Goal: Information Seeking & Learning: Learn about a topic

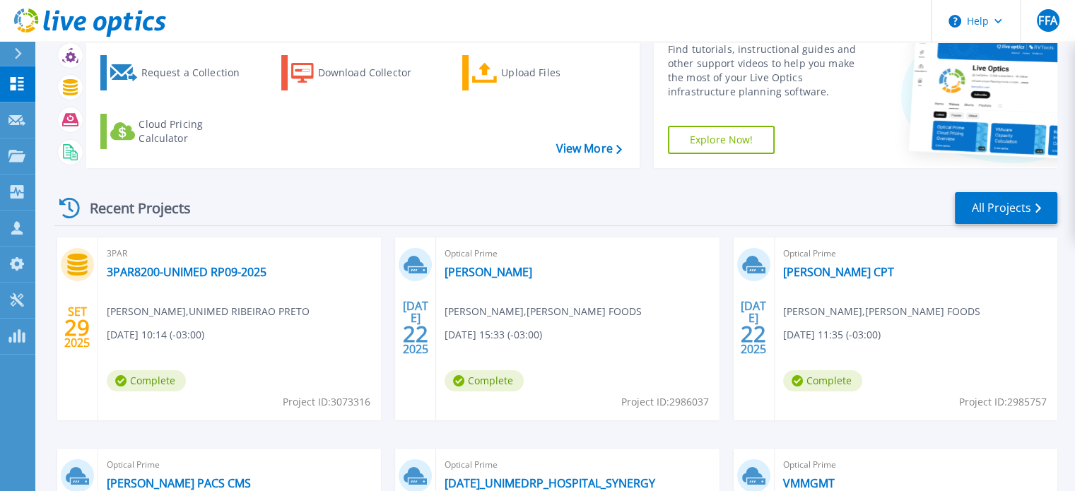
scroll to position [71, 0]
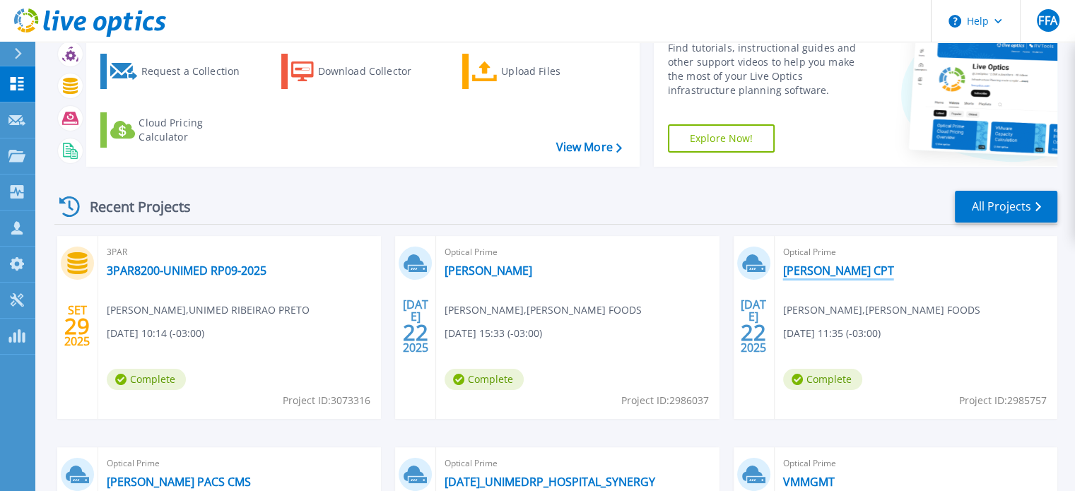
click at [817, 273] on link "[PERSON_NAME] CPT" at bounding box center [838, 271] width 111 height 14
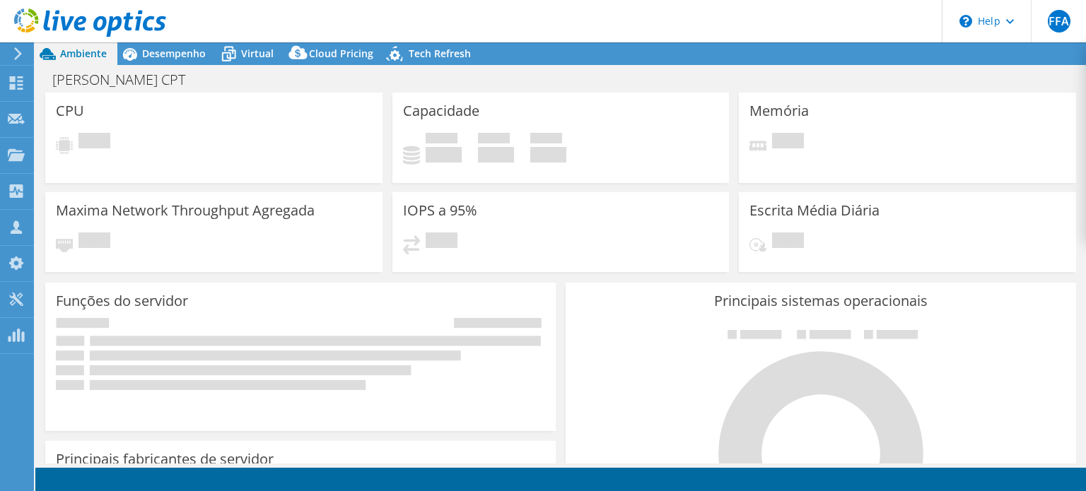
select select "SouthAmerica"
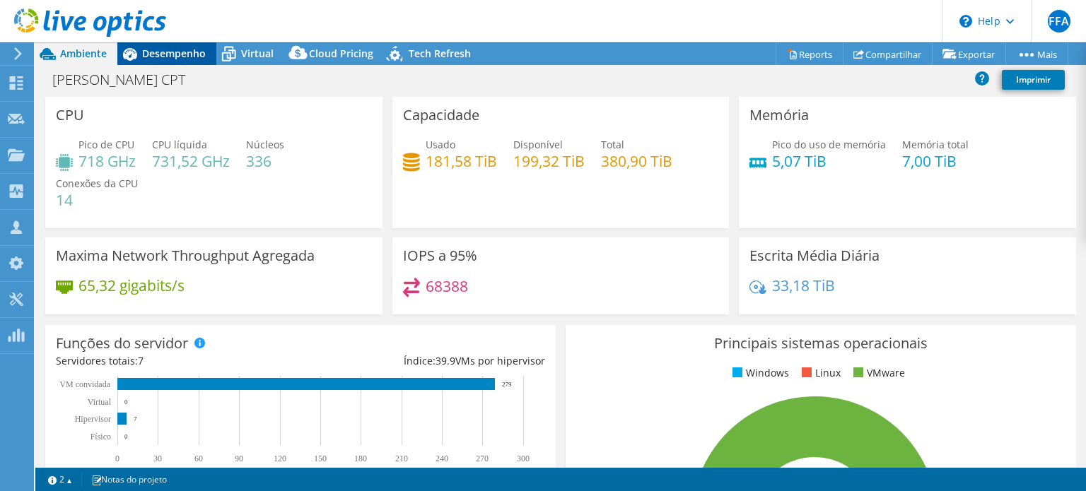
click at [191, 49] on span "Desempenho" at bounding box center [174, 53] width 64 height 13
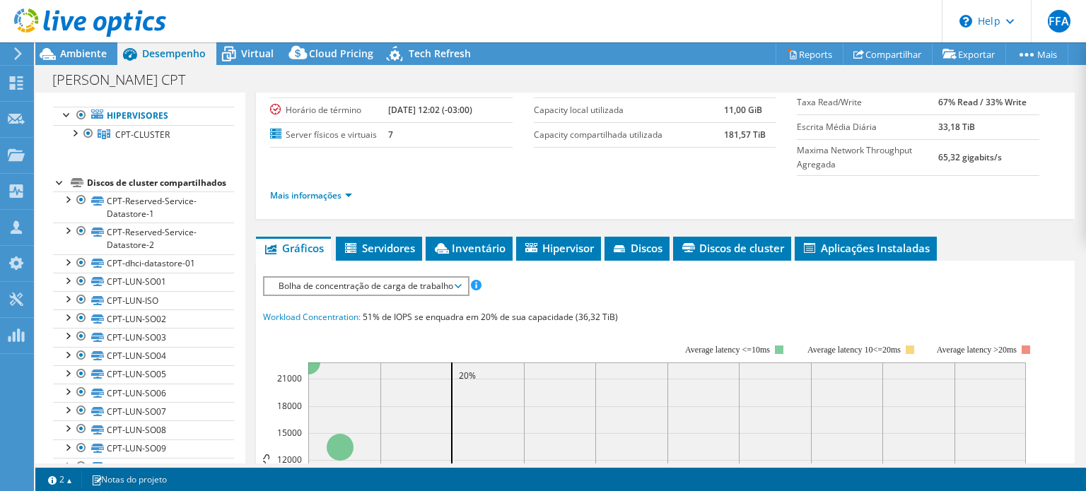
scroll to position [141, 0]
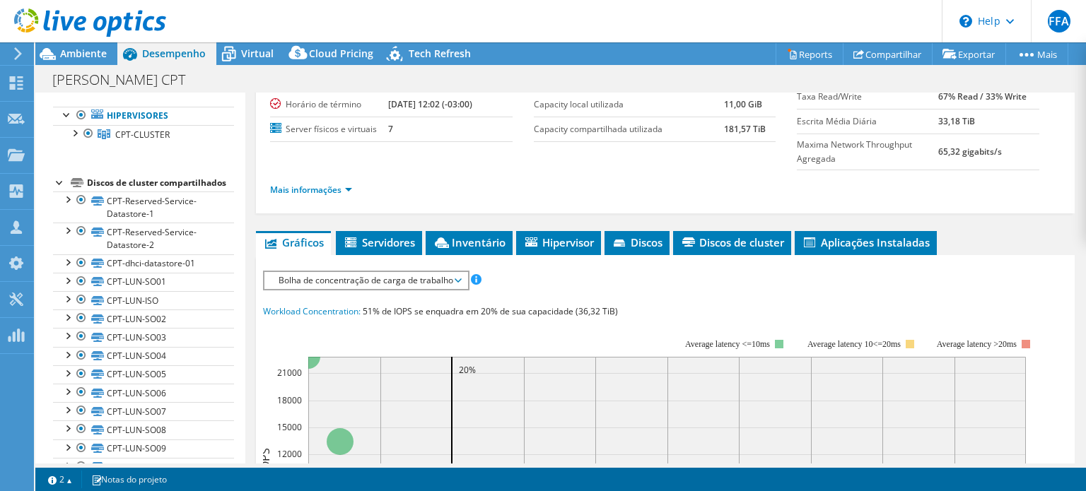
click at [392, 283] on span "Bolha de concentração de carga de trabalho" at bounding box center [365, 280] width 189 height 17
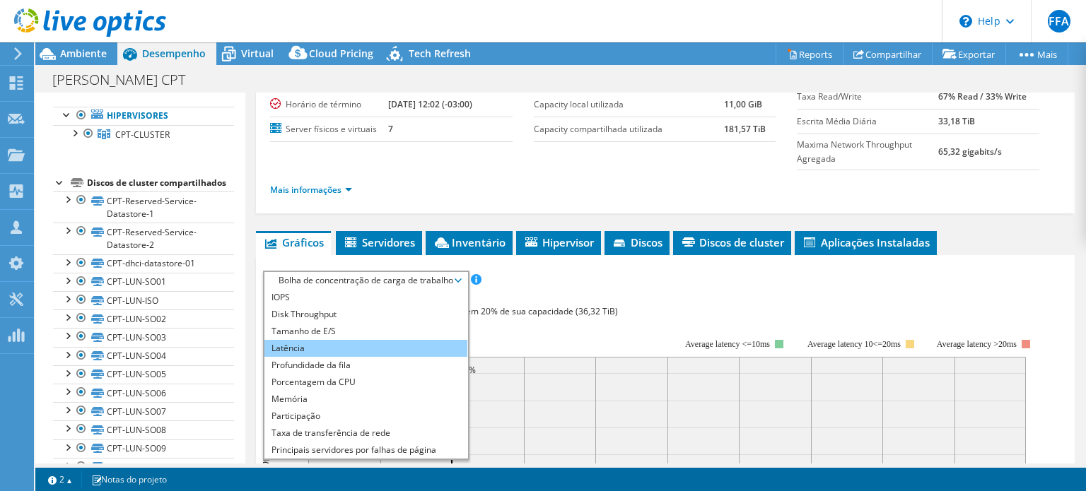
drag, startPoint x: 317, startPoint y: 351, endPoint x: 419, endPoint y: 342, distance: 102.2
click at [317, 350] on li "Latência" at bounding box center [365, 348] width 203 height 17
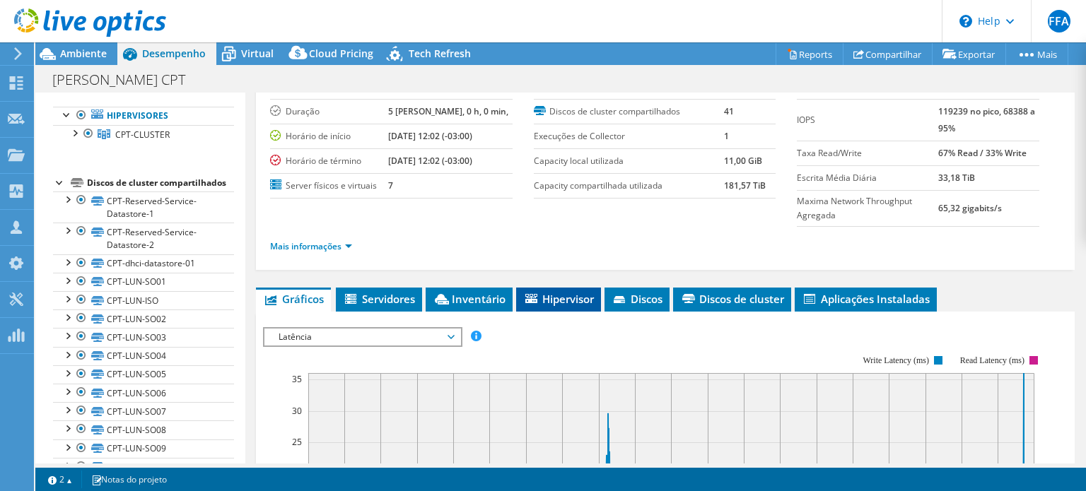
scroll to position [71, 0]
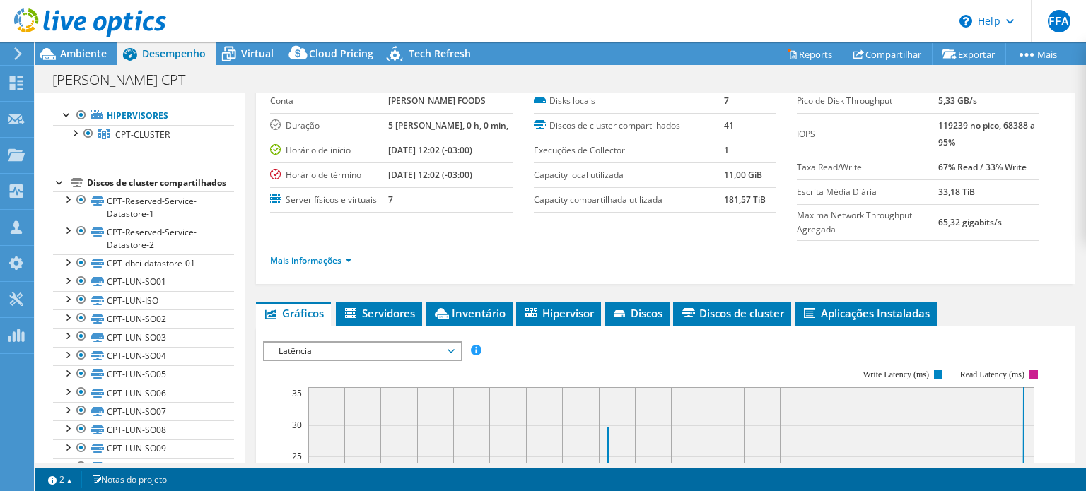
click at [363, 351] on span "Latência" at bounding box center [362, 351] width 182 height 17
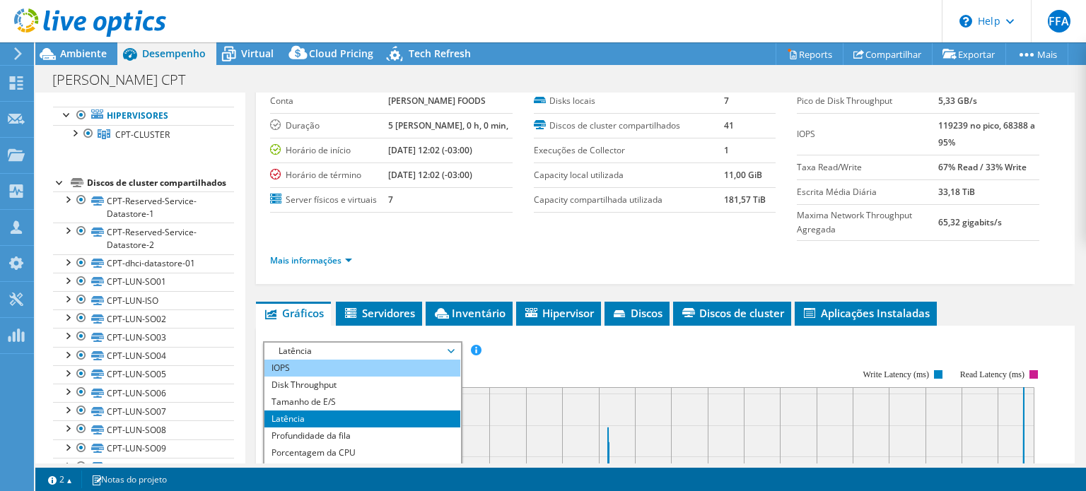
click at [328, 361] on li "IOPS" at bounding box center [362, 368] width 196 height 17
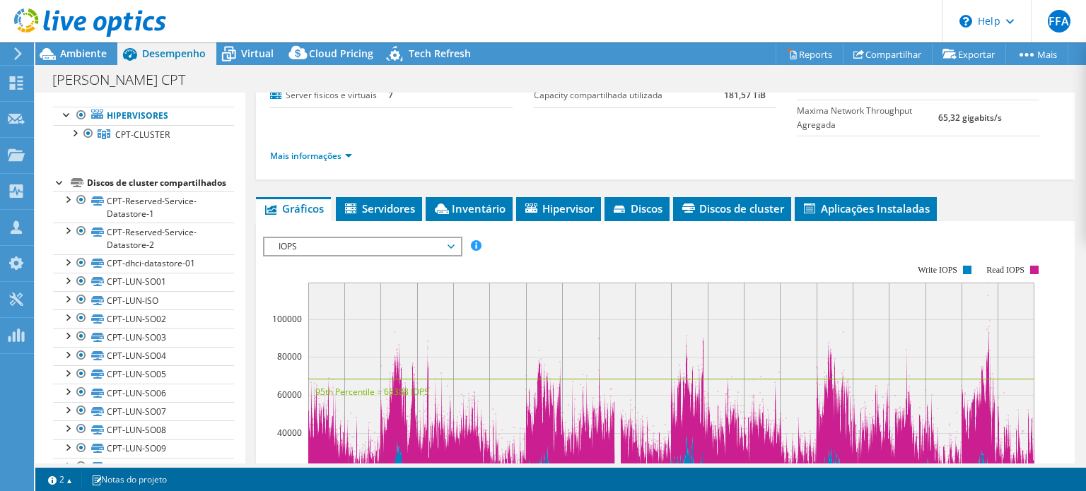
scroll to position [141, 0]
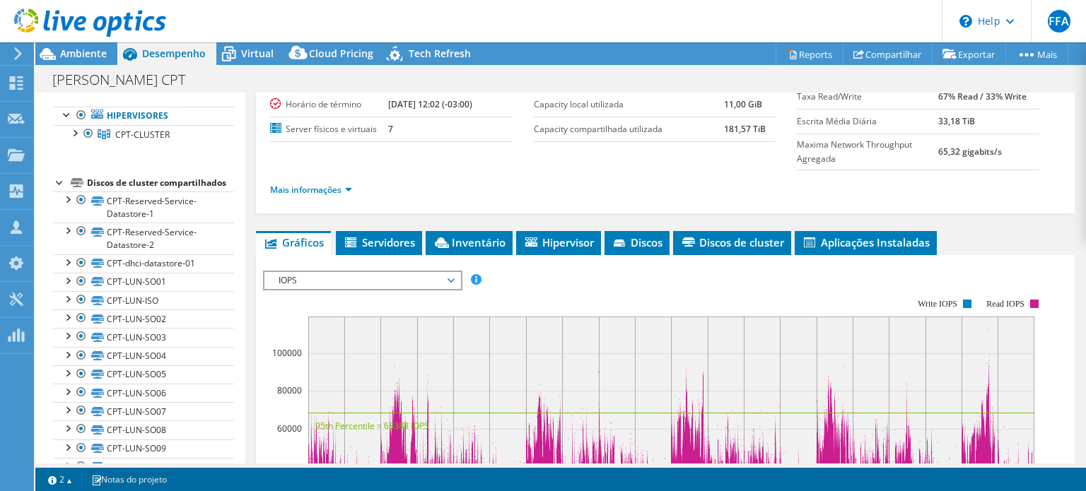
click at [396, 283] on span "IOPS" at bounding box center [362, 280] width 182 height 17
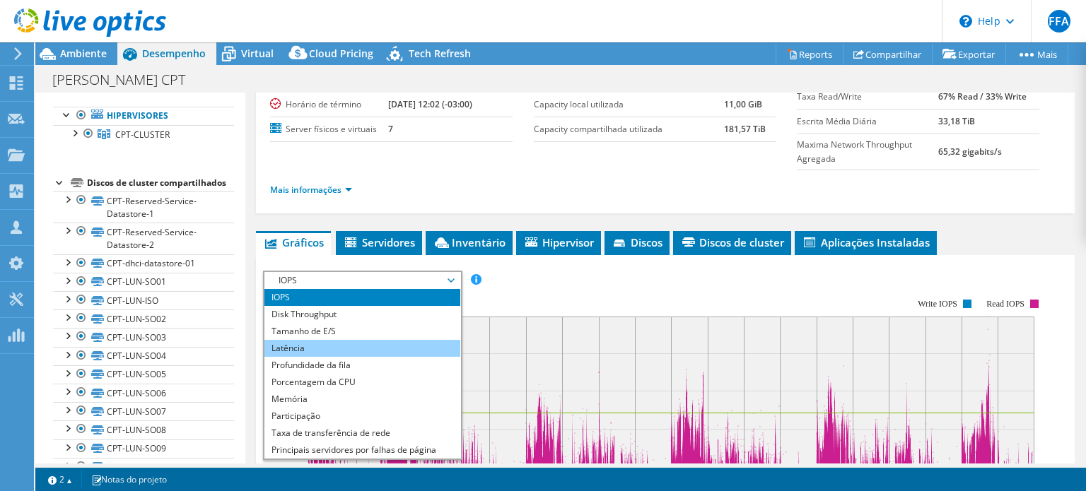
click at [335, 341] on li "Latência" at bounding box center [362, 348] width 196 height 17
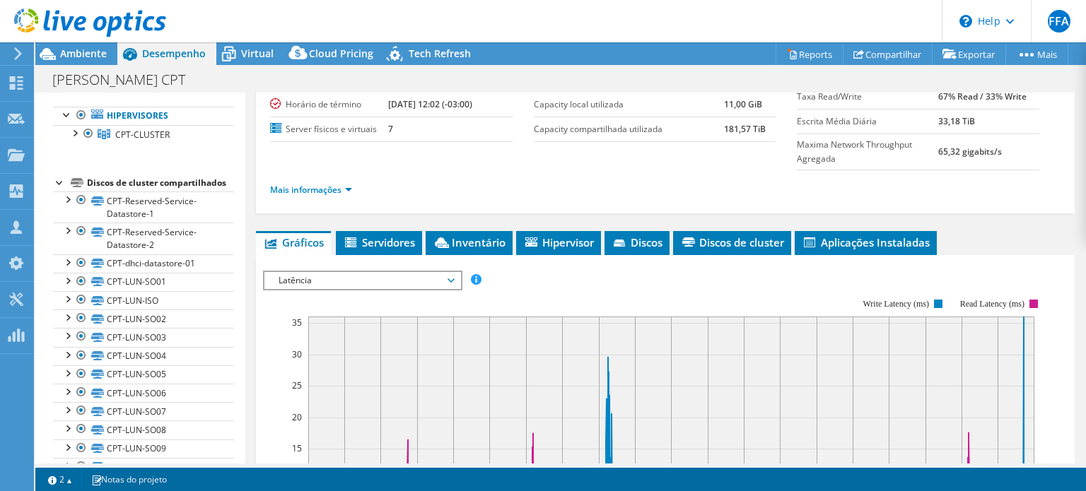
click at [563, 295] on rect at bounding box center [654, 420] width 783 height 283
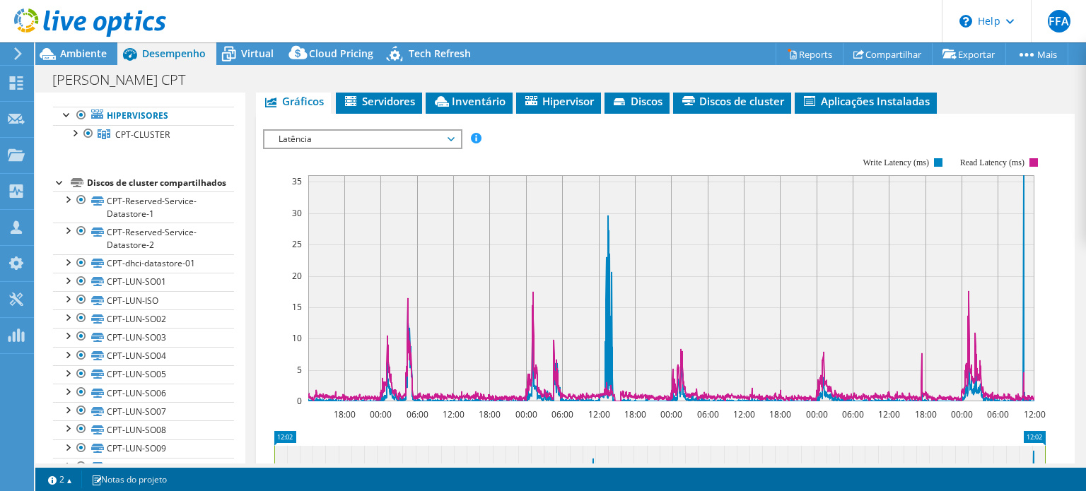
scroll to position [353, 0]
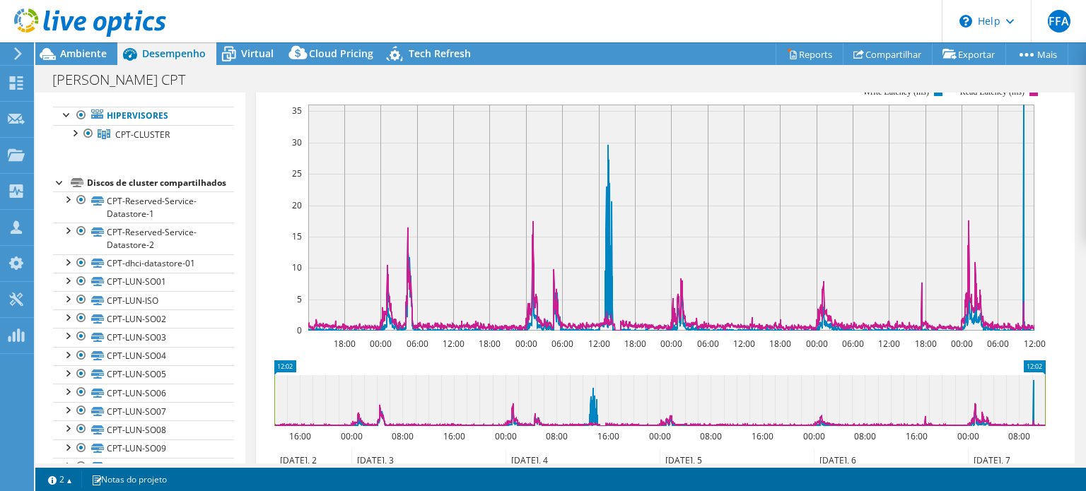
click at [1072, 262] on div "Projeto Detalhes Preparado para: [PERSON_NAME], [PERSON_NAME][EMAIL_ADDRESS][PE…" at bounding box center [665, 189] width 840 height 900
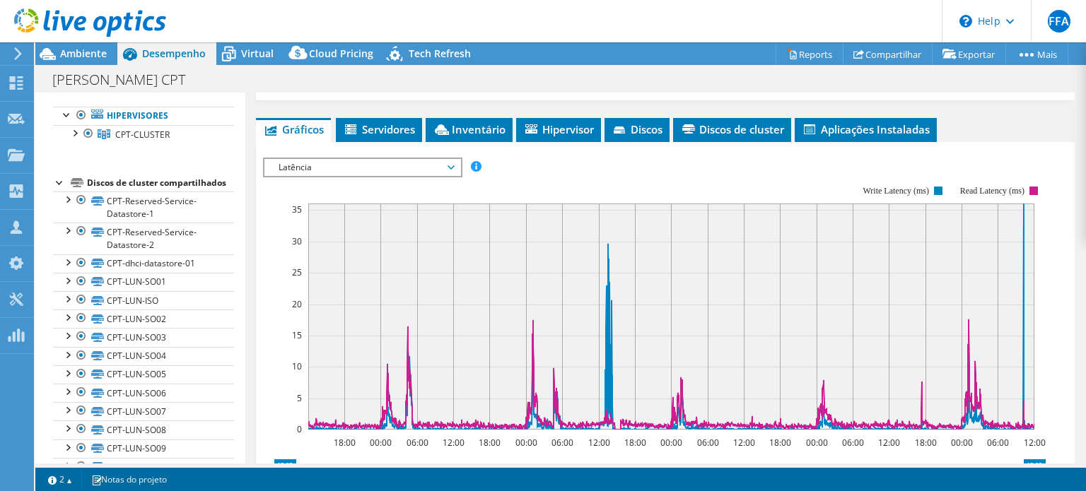
scroll to position [216, 0]
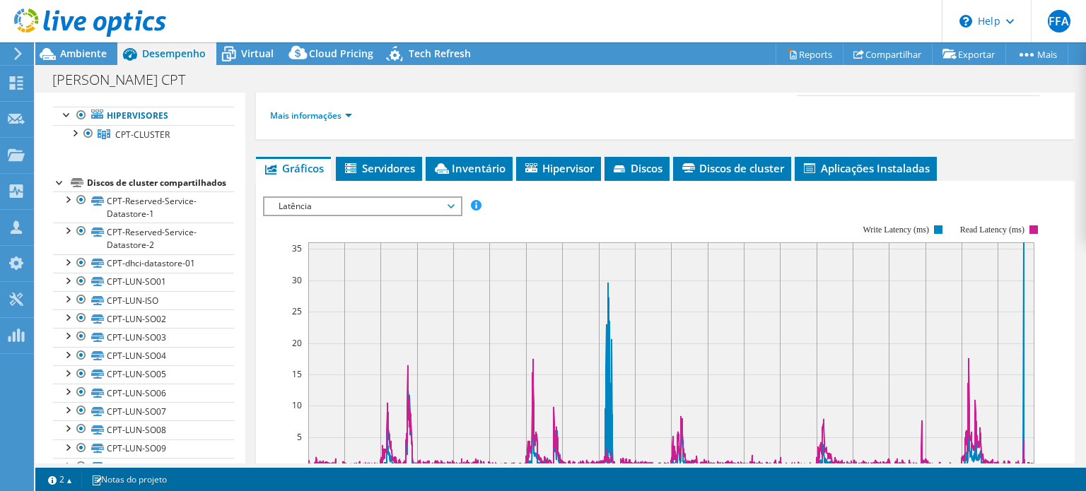
click at [375, 198] on span "Latência" at bounding box center [362, 206] width 182 height 17
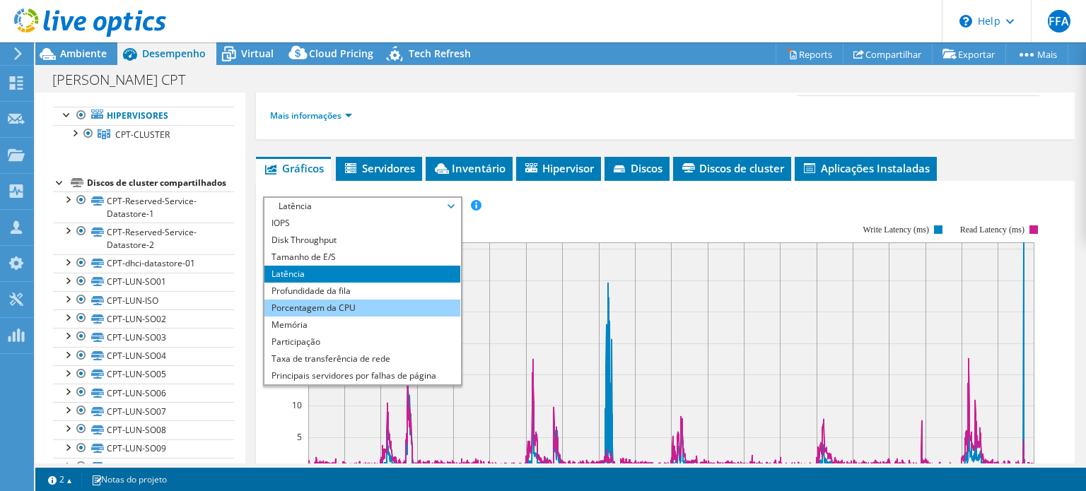
click at [337, 305] on li "Porcentagem da CPU" at bounding box center [362, 308] width 196 height 17
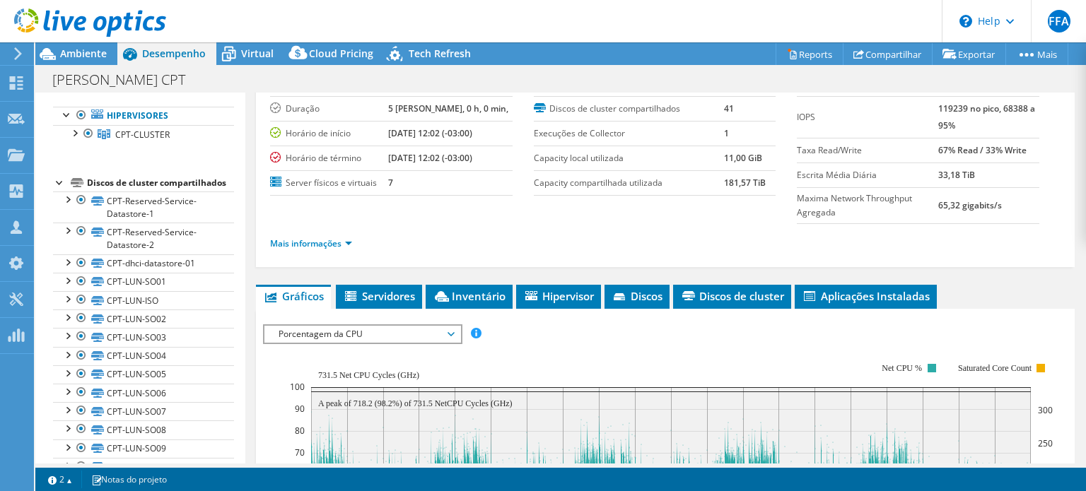
scroll to position [70, 0]
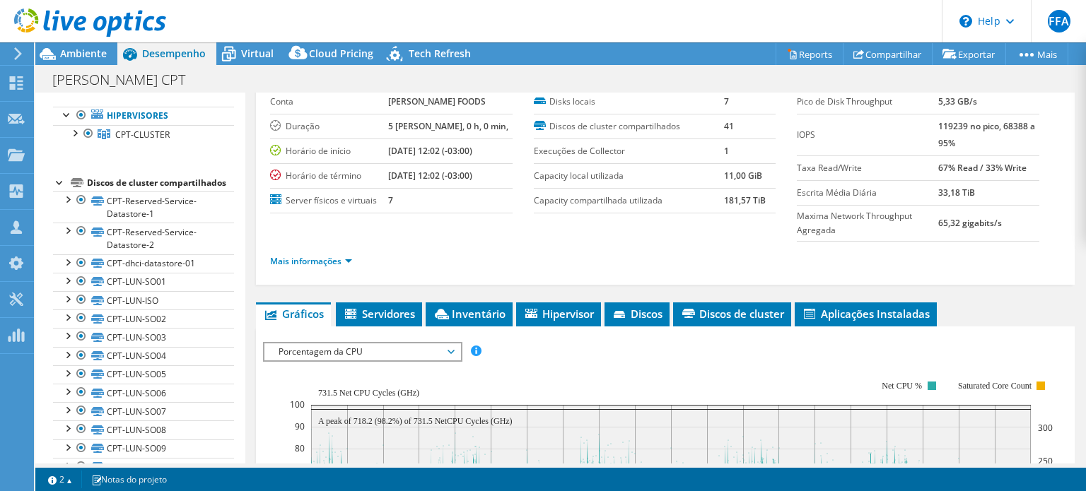
click at [303, 353] on span "Porcentagem da CPU" at bounding box center [362, 352] width 182 height 17
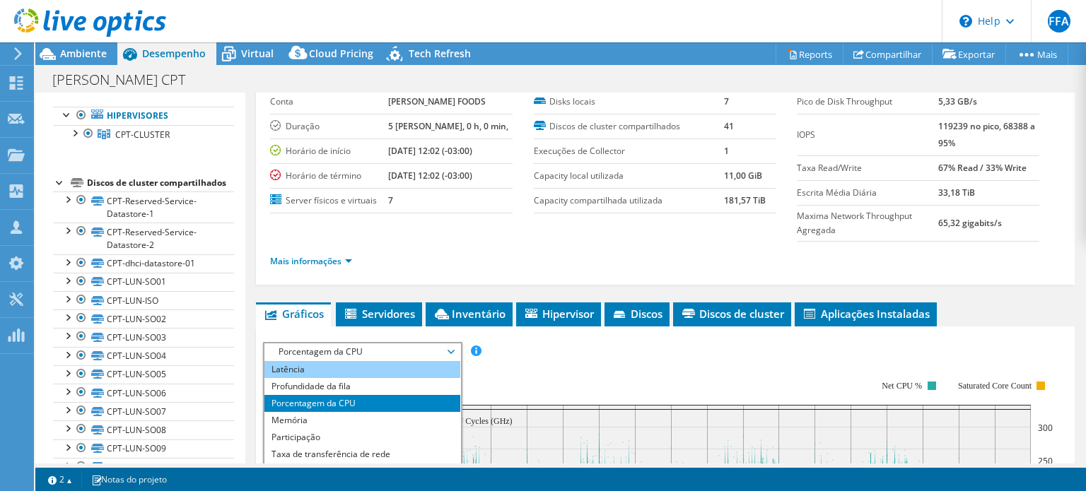
scroll to position [51, 0]
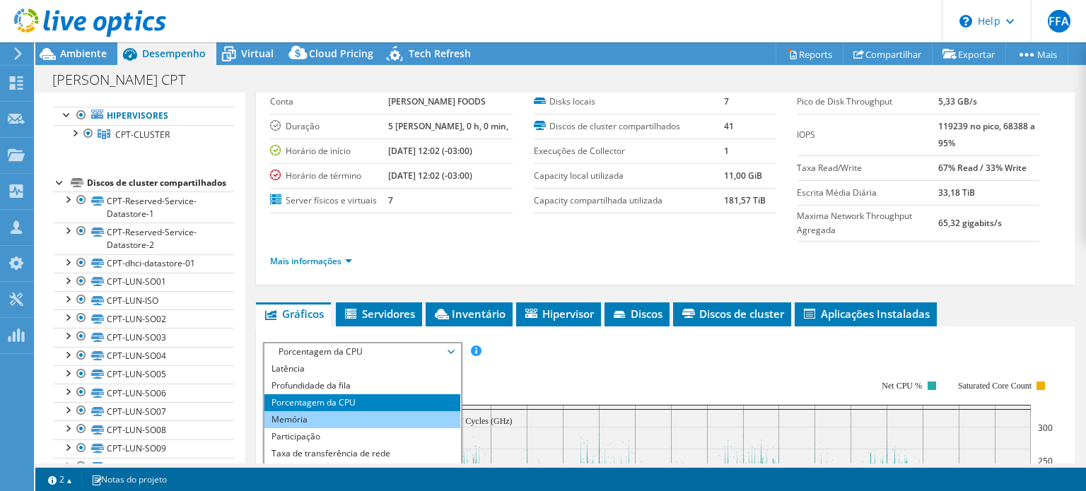
click at [329, 420] on li "Memória" at bounding box center [362, 419] width 196 height 17
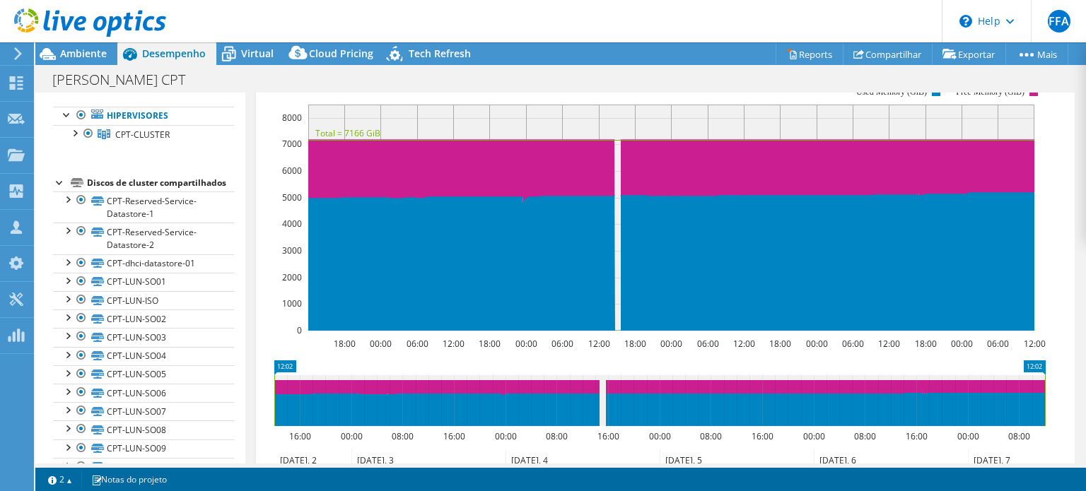
scroll to position [356, 0]
